Goal: Task Accomplishment & Management: Use online tool/utility

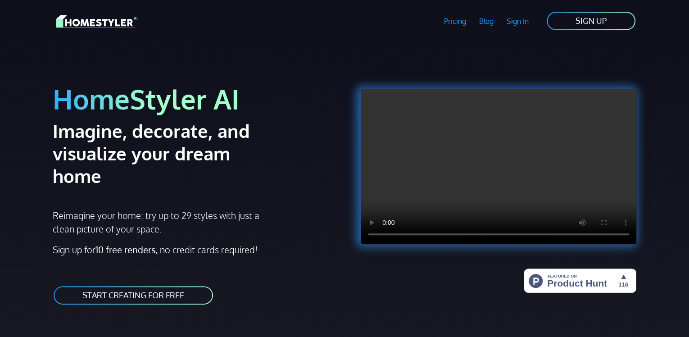
click at [626, 74] on div at bounding box center [493, 150] width 286 height 194
click at [604, 27] on link "SIGN UP" at bounding box center [590, 21] width 90 height 20
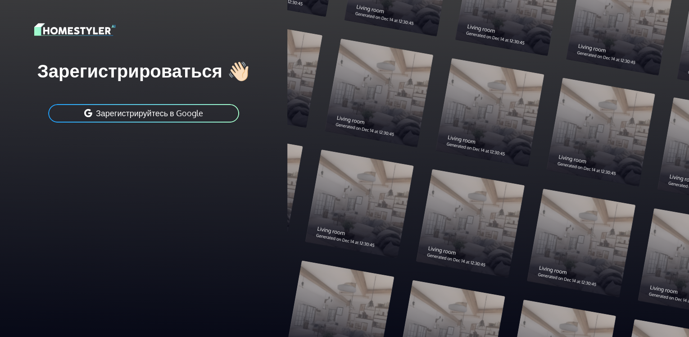
click at [222, 113] on button "Зарегистрируйтесь в Google" at bounding box center [143, 113] width 193 height 20
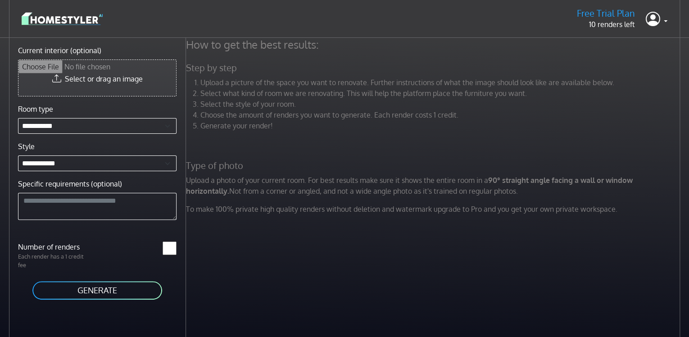
click at [131, 77] on input "Current interior (optional)" at bounding box center [97, 78] width 158 height 36
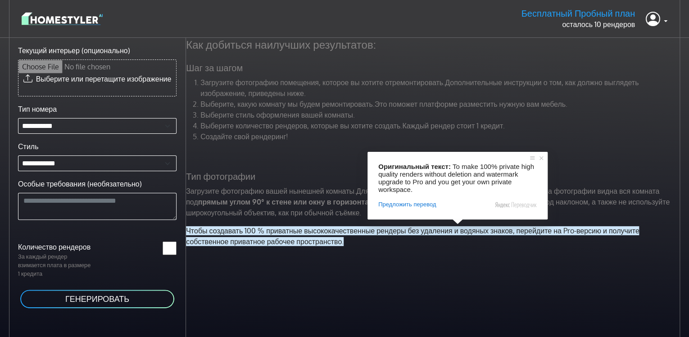
click at [337, 148] on div "Загрузите фотографию помещения, которое вы хотите отремонтировать. Дополнительн…" at bounding box center [433, 113] width 507 height 72
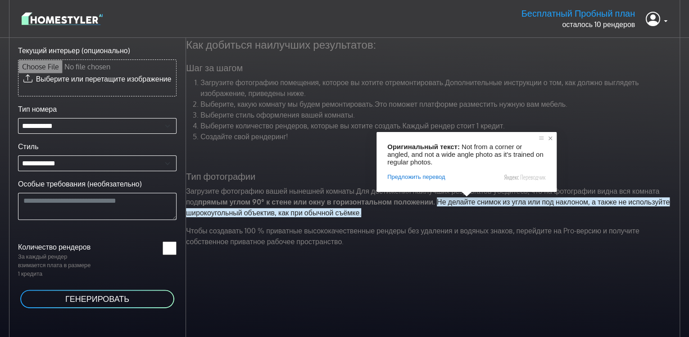
click at [551, 142] on span at bounding box center [549, 138] width 9 height 9
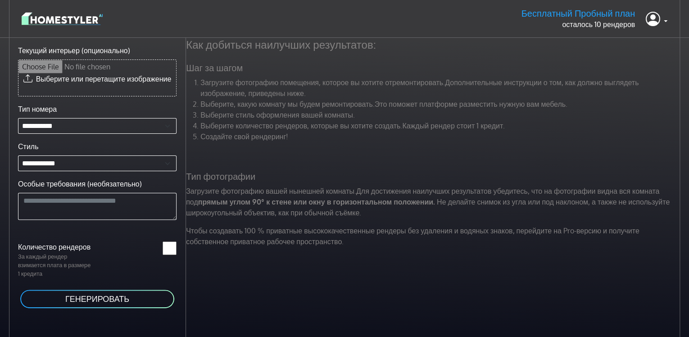
click at [83, 96] on input "Текущий интерьер (опционально)" at bounding box center [97, 78] width 158 height 36
type input "**********"
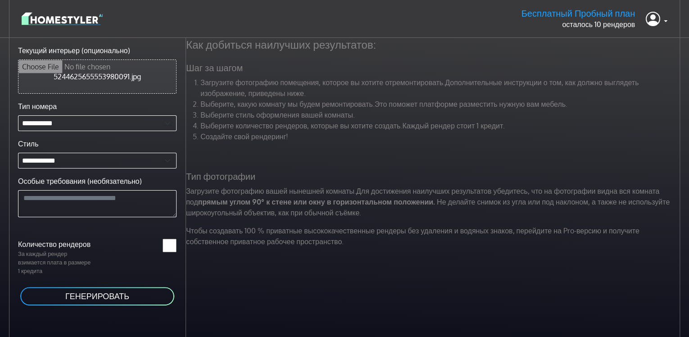
click at [99, 313] on div "**********" at bounding box center [93, 206] width 186 height 337
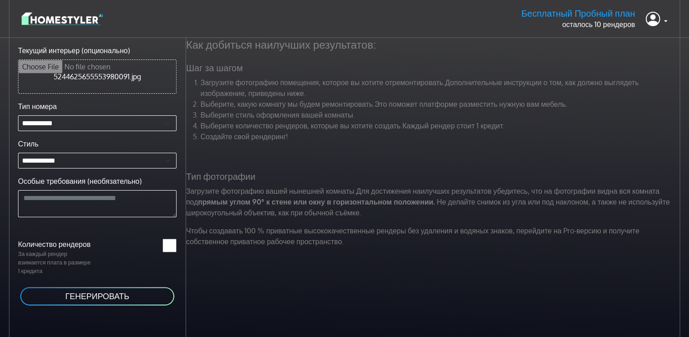
click at [99, 300] on ya-tr-span "ГЕНЕРИРОВАТЬ" at bounding box center [97, 296] width 64 height 10
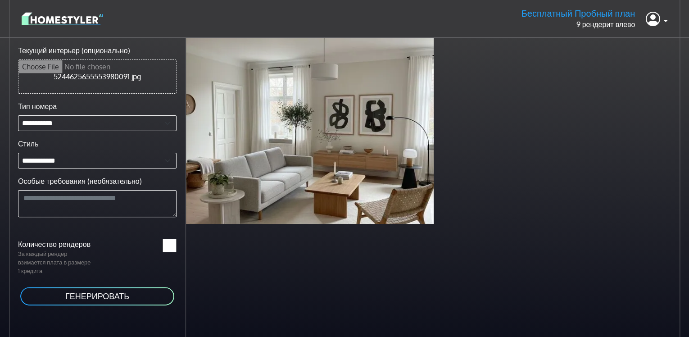
click at [139, 302] on button "ГЕНЕРИРОВАТЬ" at bounding box center [97, 296] width 156 height 20
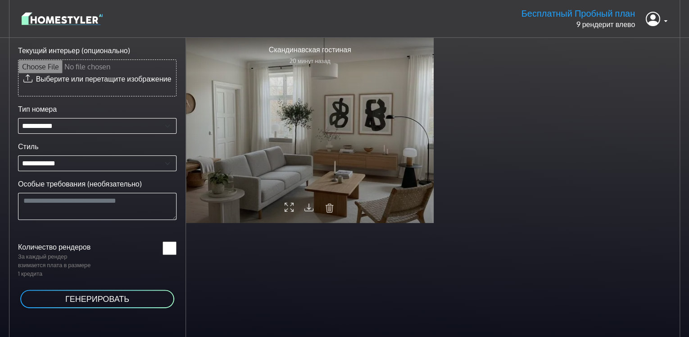
click at [351, 127] on div at bounding box center [310, 130] width 248 height 186
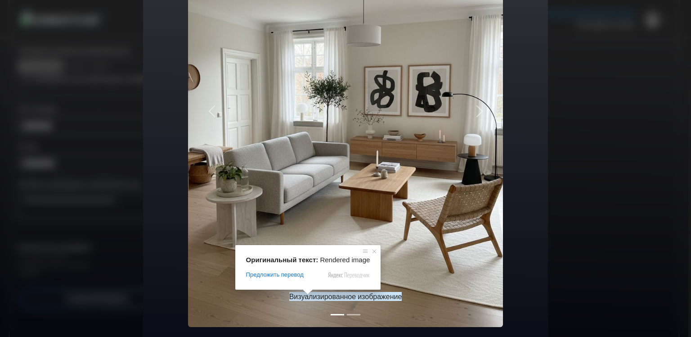
scroll to position [108, 0]
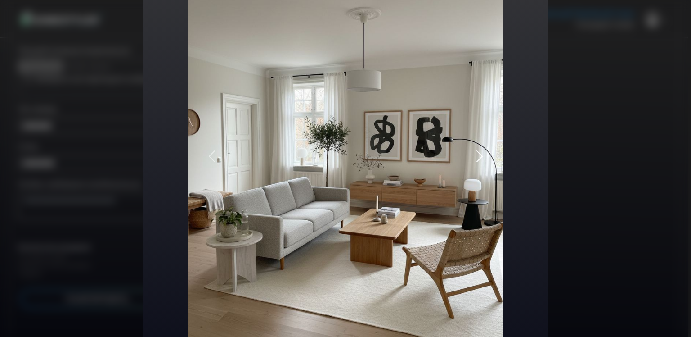
click at [482, 153] on span "button" at bounding box center [480, 156] width 14 height 14
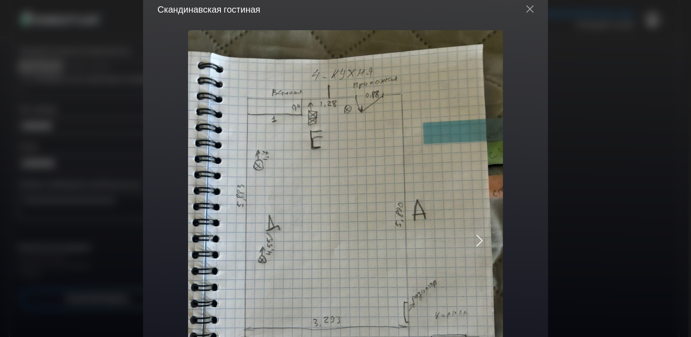
scroll to position [63, 0]
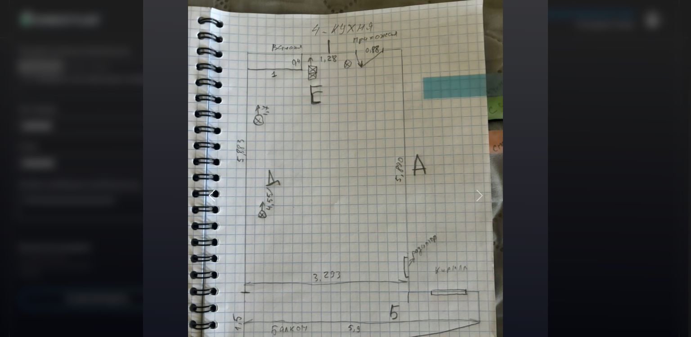
click at [216, 185] on button "Предыдущая страница" at bounding box center [211, 195] width 47 height 420
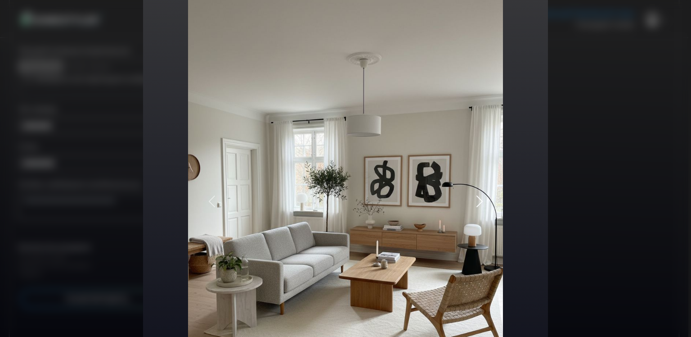
click at [477, 189] on button "Далее" at bounding box center [479, 201] width 47 height 432
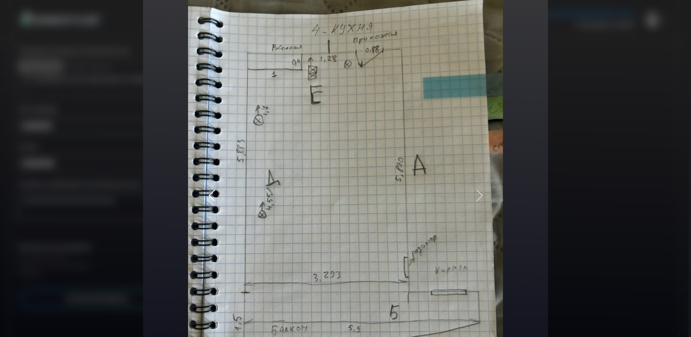
click at [229, 171] on button "Предыдущая страница" at bounding box center [211, 195] width 47 height 420
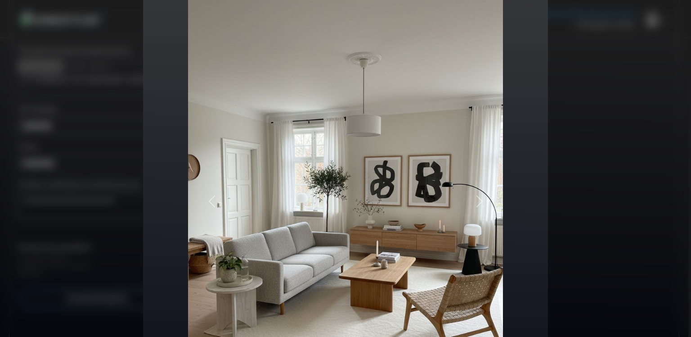
click at [597, 90] on div "Скандинавская гостиная Визуализированное изображение Исходное изображение Преды…" at bounding box center [345, 168] width 691 height 337
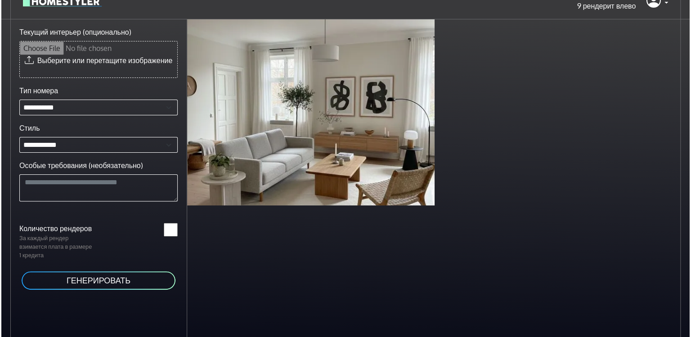
scroll to position [0, 0]
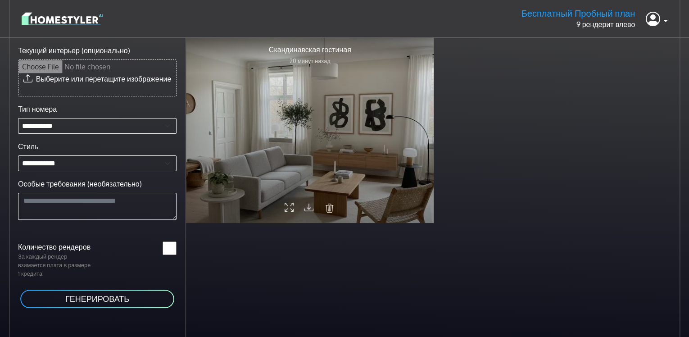
click at [363, 130] on div at bounding box center [310, 130] width 248 height 186
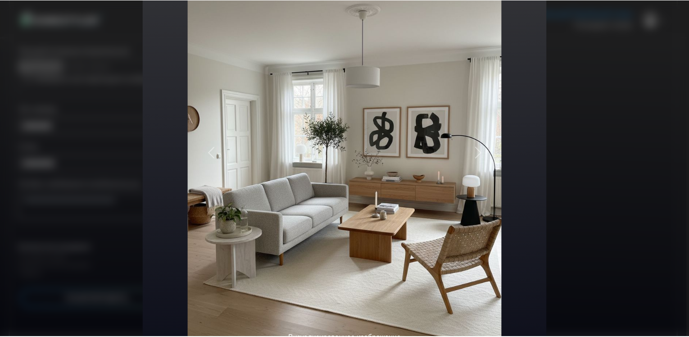
scroll to position [63, 0]
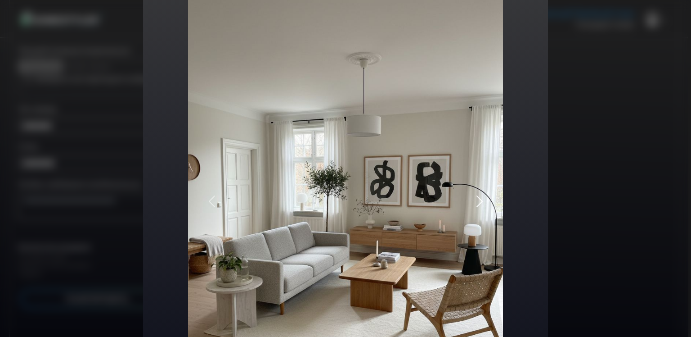
click at [475, 199] on span "button" at bounding box center [480, 201] width 14 height 14
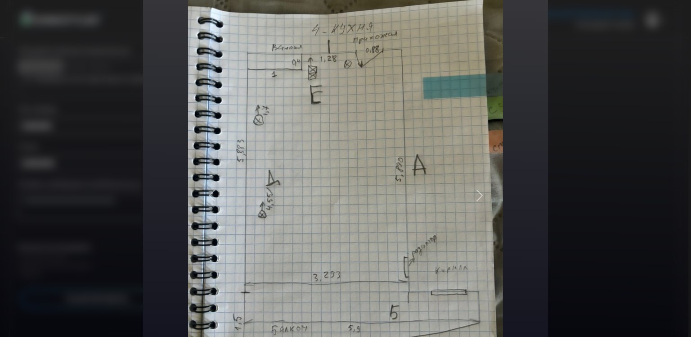
click at [572, 157] on div "Скандинавская гостиная Визуализированное изображение Original image Предыдущая …" at bounding box center [345, 168] width 691 height 337
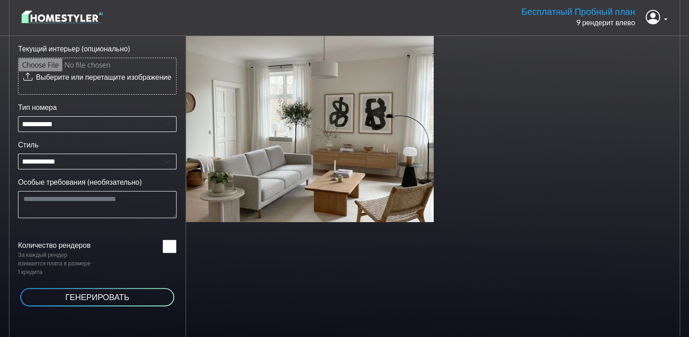
scroll to position [0, 0]
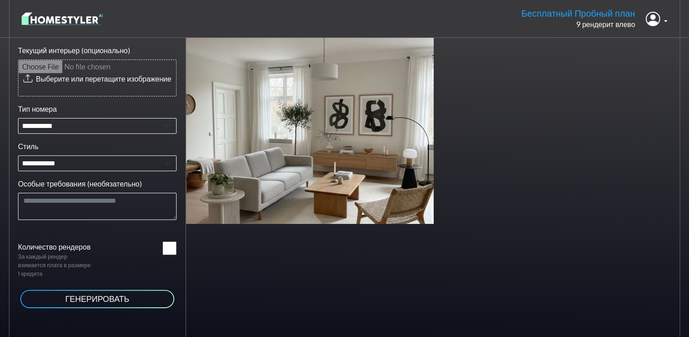
click at [27, 21] on img at bounding box center [62, 19] width 81 height 16
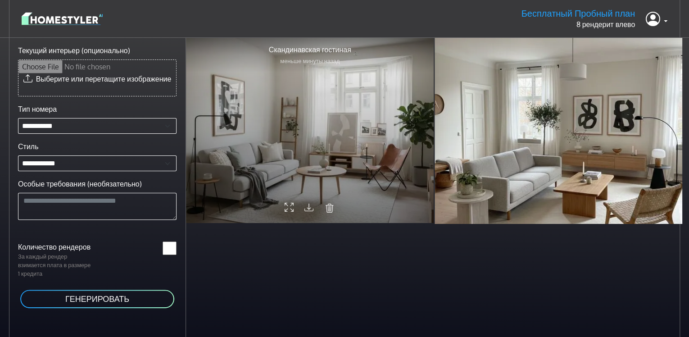
drag, startPoint x: 344, startPoint y: 192, endPoint x: 251, endPoint y: 153, distance: 100.7
click at [251, 153] on div at bounding box center [310, 130] width 248 height 186
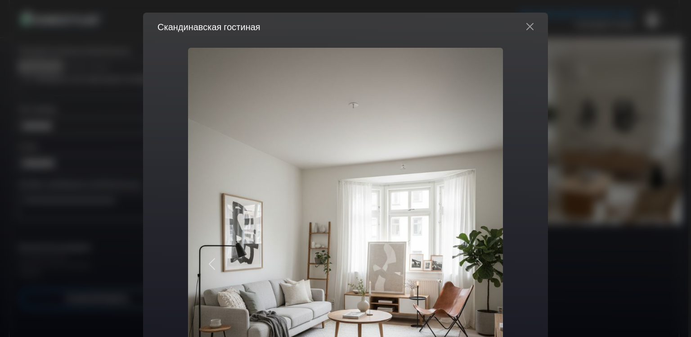
scroll to position [198, 0]
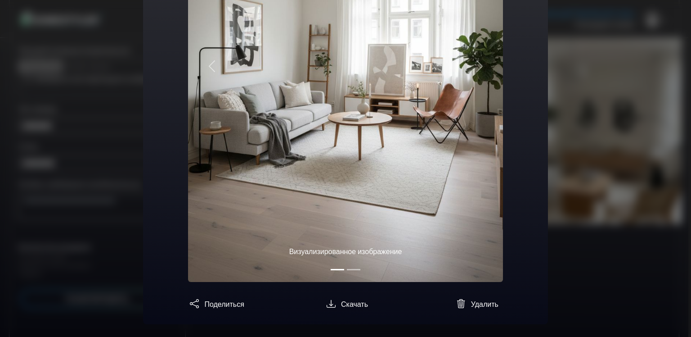
click at [358, 272] on button "Слайд 2" at bounding box center [354, 269] width 14 height 10
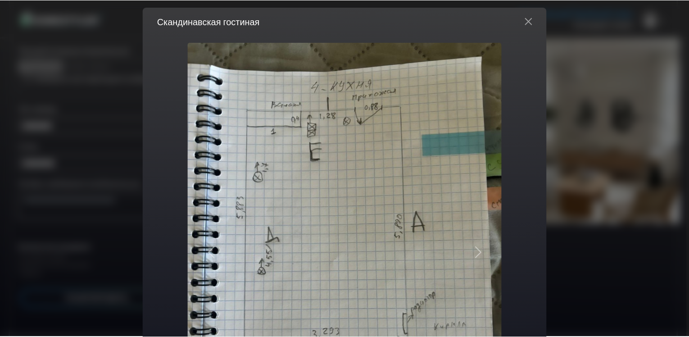
scroll to position [0, 0]
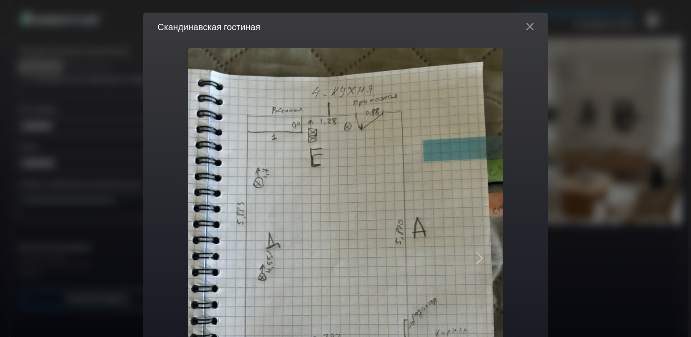
click at [525, 34] on div "Скандинавская гостиная" at bounding box center [345, 27] width 405 height 28
click at [526, 25] on button "Закрыть" at bounding box center [530, 26] width 22 height 14
